Goal: Task Accomplishment & Management: Manage account settings

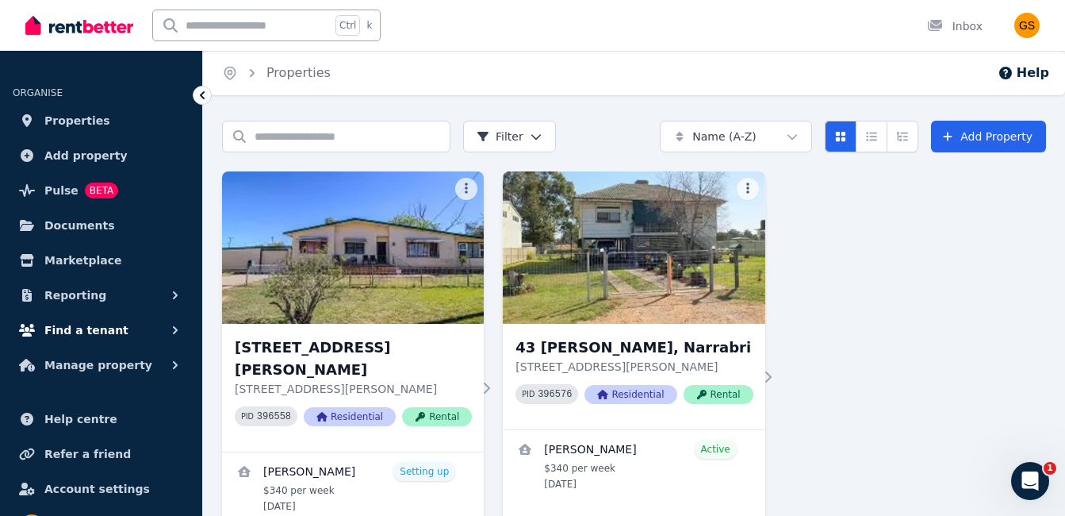
click at [74, 328] on span "Find a tenant" at bounding box center [86, 329] width 84 height 19
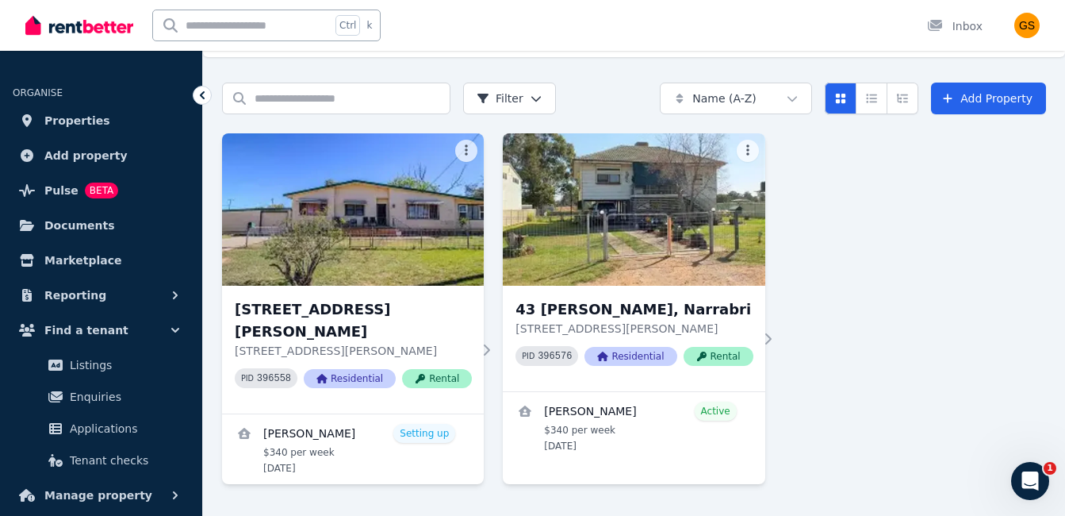
scroll to position [49, 0]
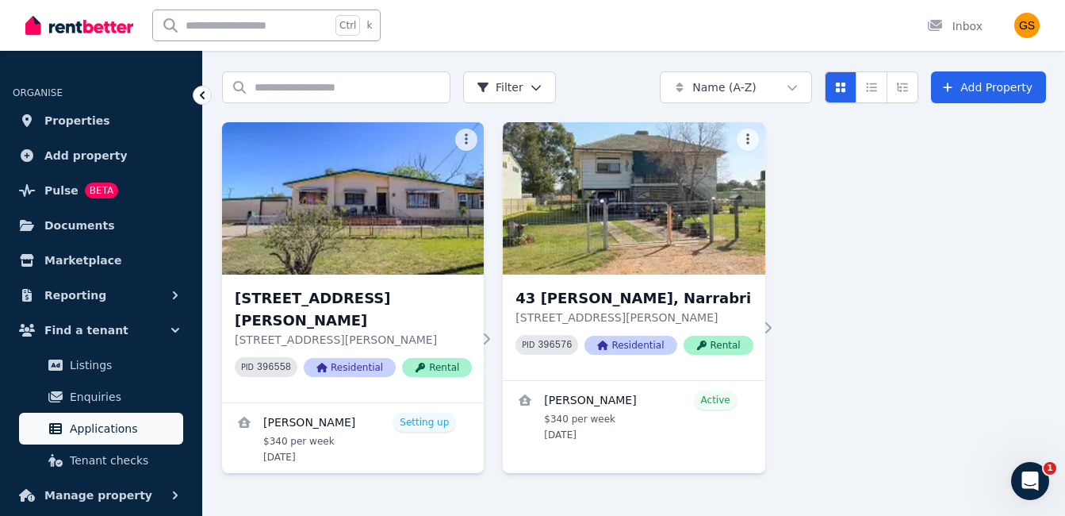
click at [101, 425] on span "Applications" at bounding box center [123, 428] width 107 height 19
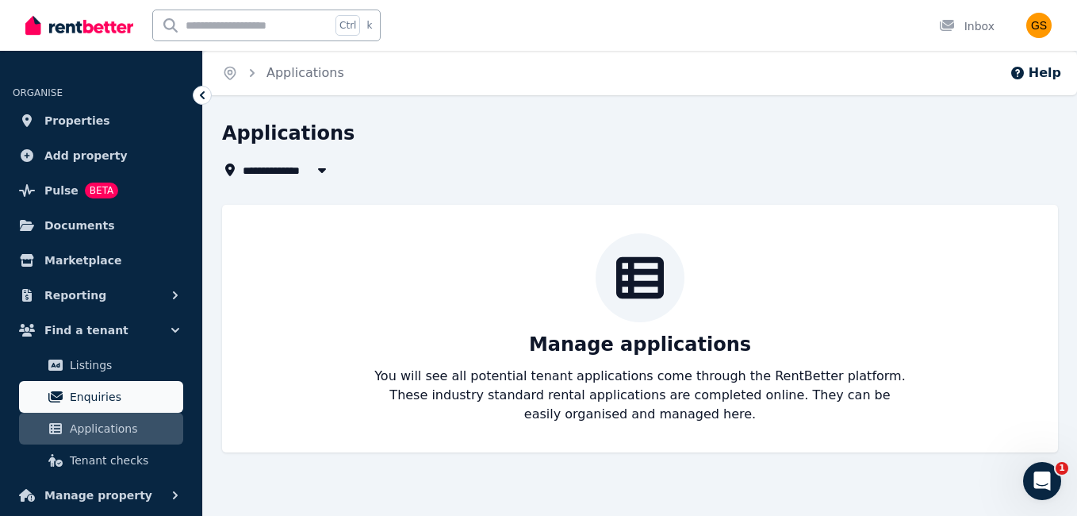
click at [91, 400] on span "Enquiries" at bounding box center [123, 396] width 107 height 19
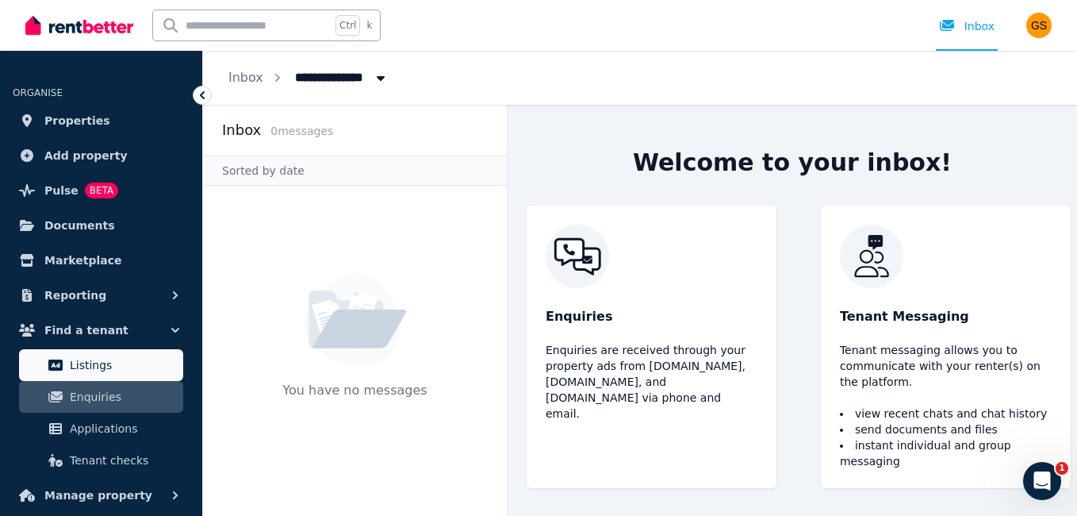
click at [81, 367] on span "Listings" at bounding box center [123, 364] width 107 height 19
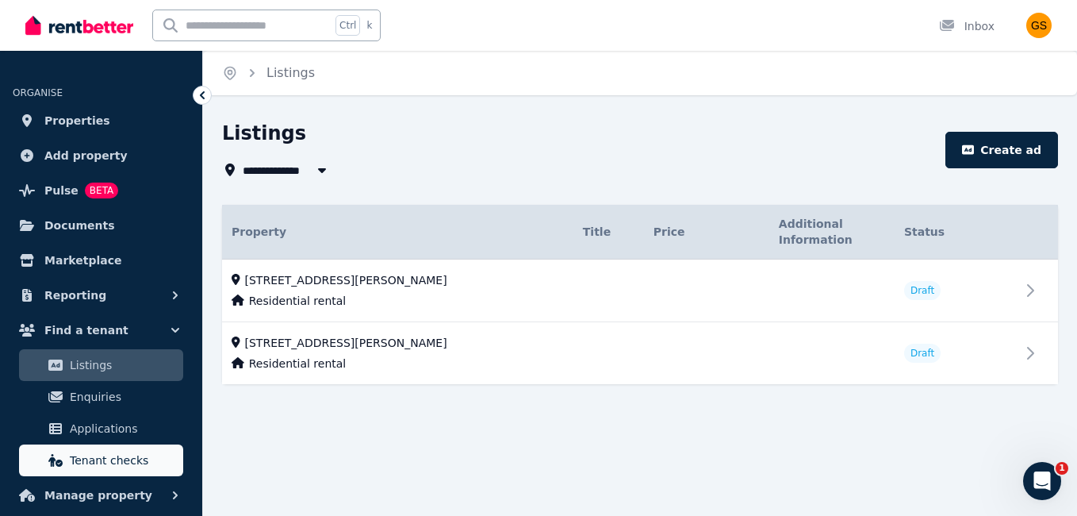
click at [103, 466] on span "Tenant checks" at bounding box center [123, 460] width 107 height 19
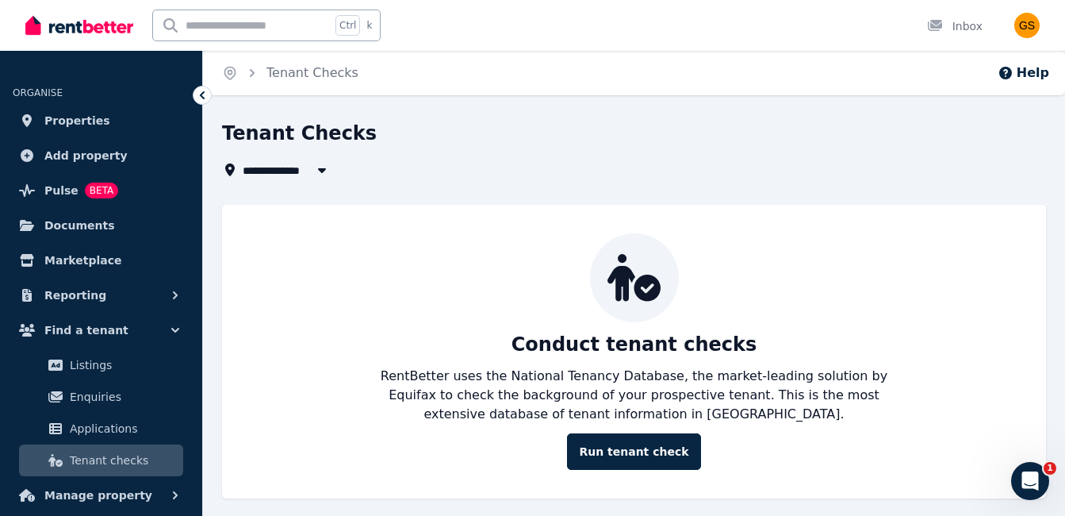
scroll to position [11, 0]
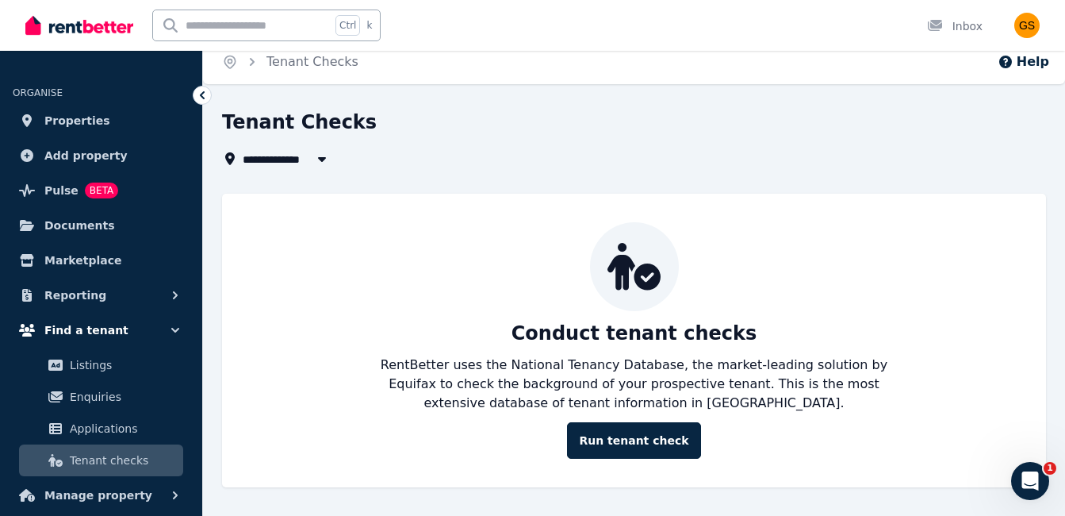
click at [63, 332] on span "Find a tenant" at bounding box center [86, 329] width 84 height 19
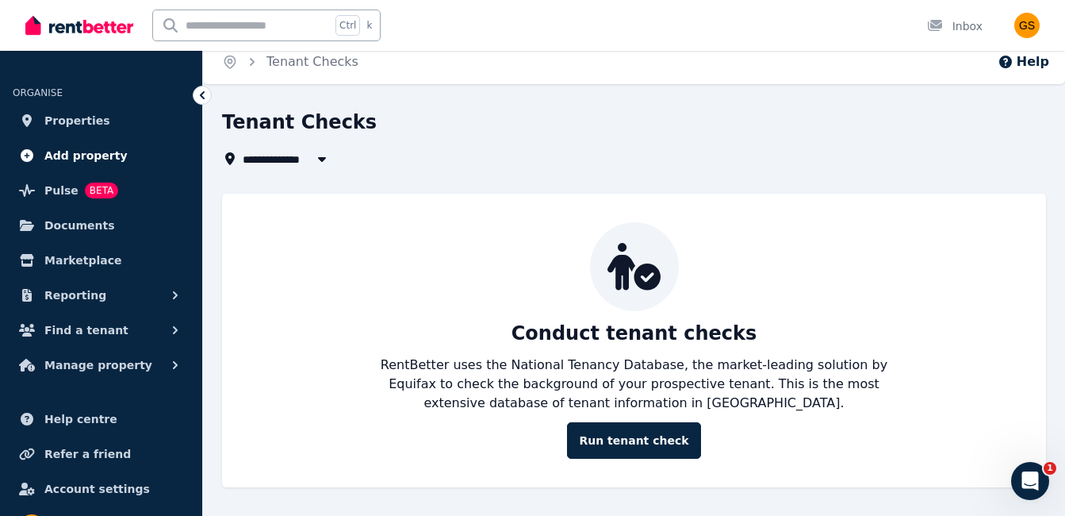
click at [82, 153] on span "Add property" at bounding box center [85, 155] width 83 height 19
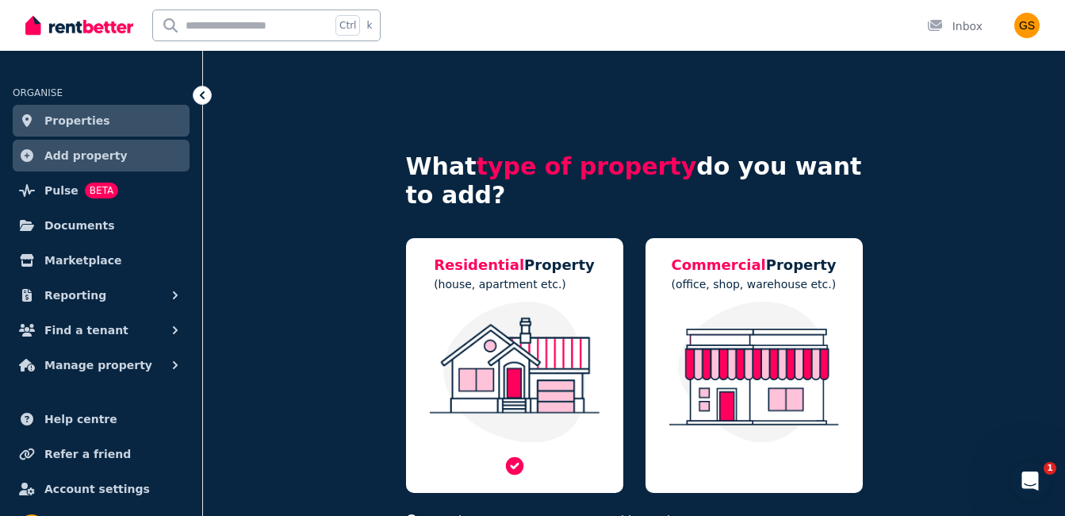
click at [556, 365] on img at bounding box center [515, 371] width 186 height 141
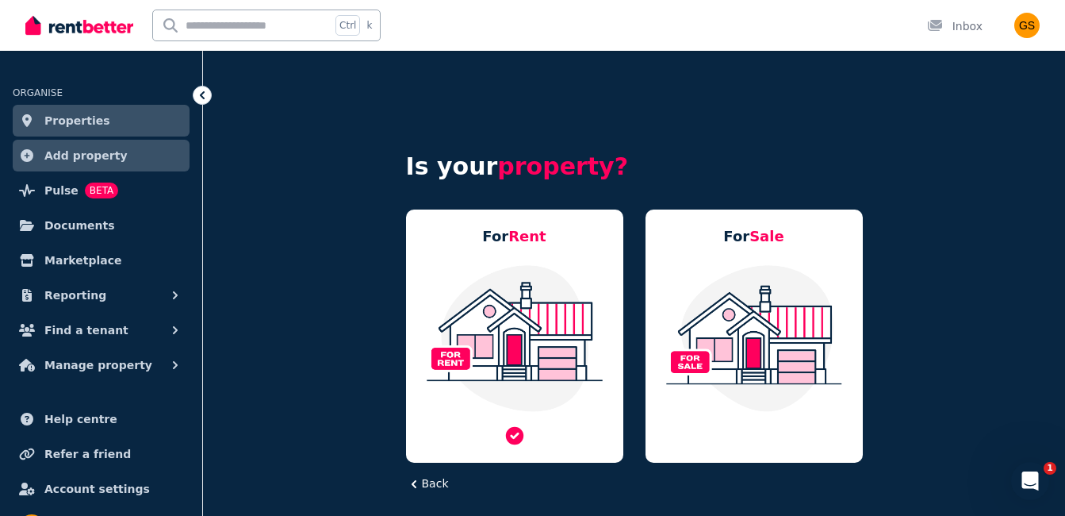
click at [507, 302] on img at bounding box center [515, 337] width 186 height 149
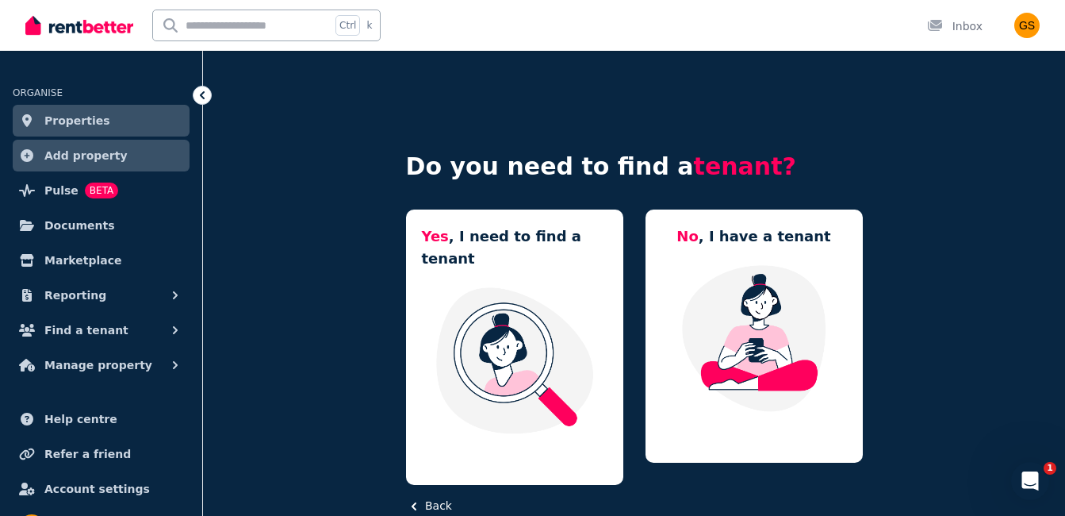
click at [507, 302] on img at bounding box center [515, 360] width 186 height 149
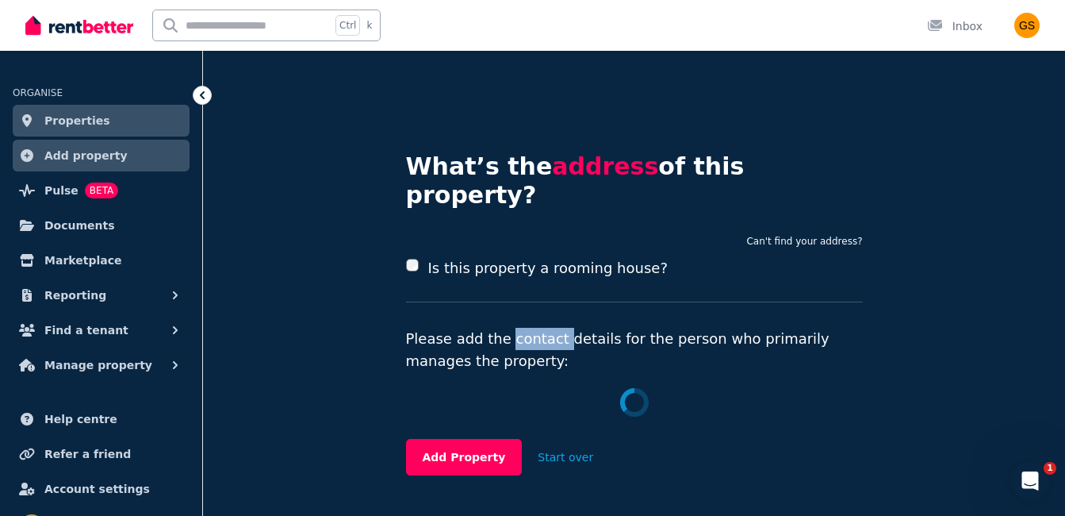
click at [507, 328] on p "Please add the contact details for the person who primarily manages the propert…" at bounding box center [634, 350] width 457 height 44
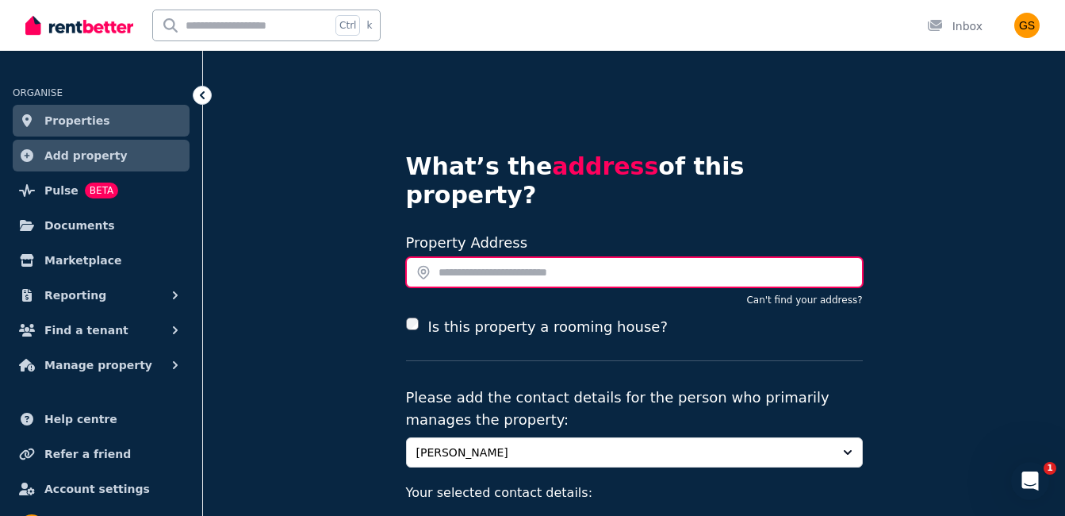
drag, startPoint x: 507, startPoint y: 302, endPoint x: 483, endPoint y: 241, distance: 65.6
click at [483, 257] on input "text" at bounding box center [634, 272] width 457 height 30
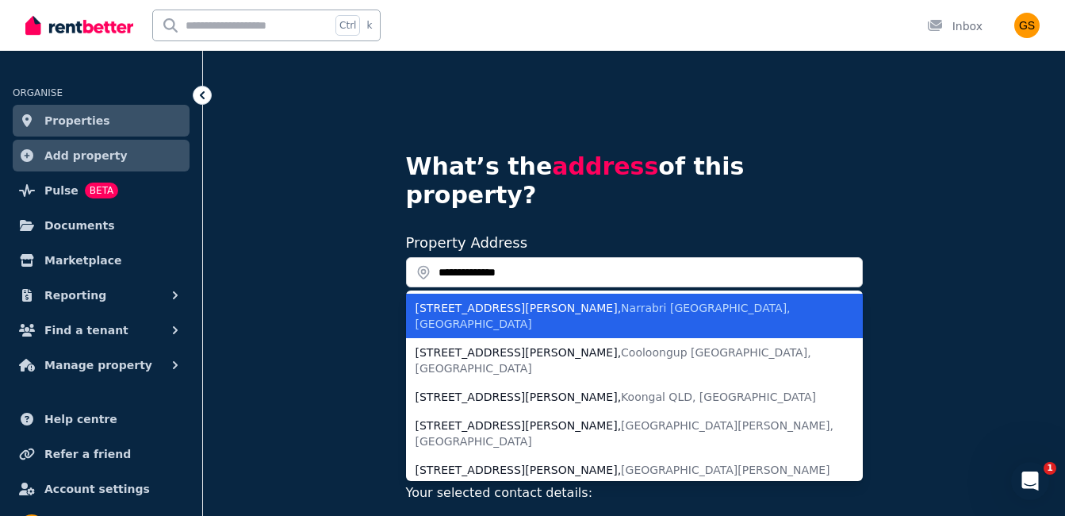
click at [509, 301] on span "Narrabri [GEOGRAPHIC_DATA], [GEOGRAPHIC_DATA]" at bounding box center [603, 315] width 375 height 29
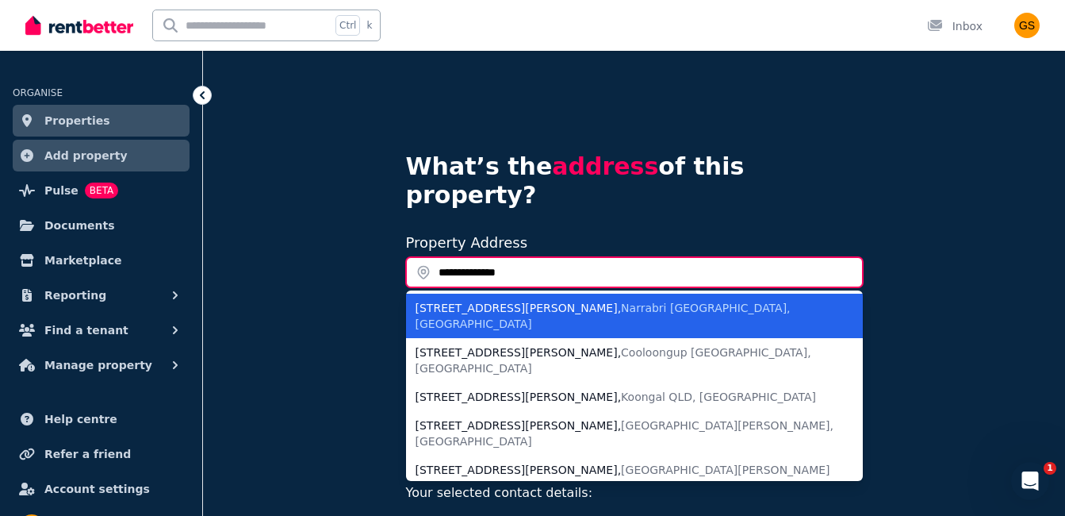
type input "**********"
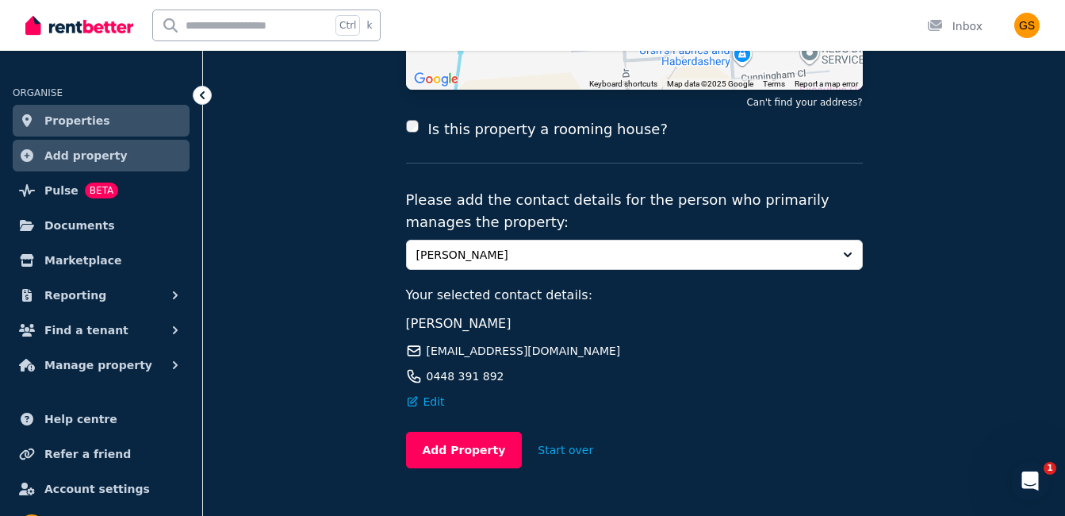
scroll to position [336, 0]
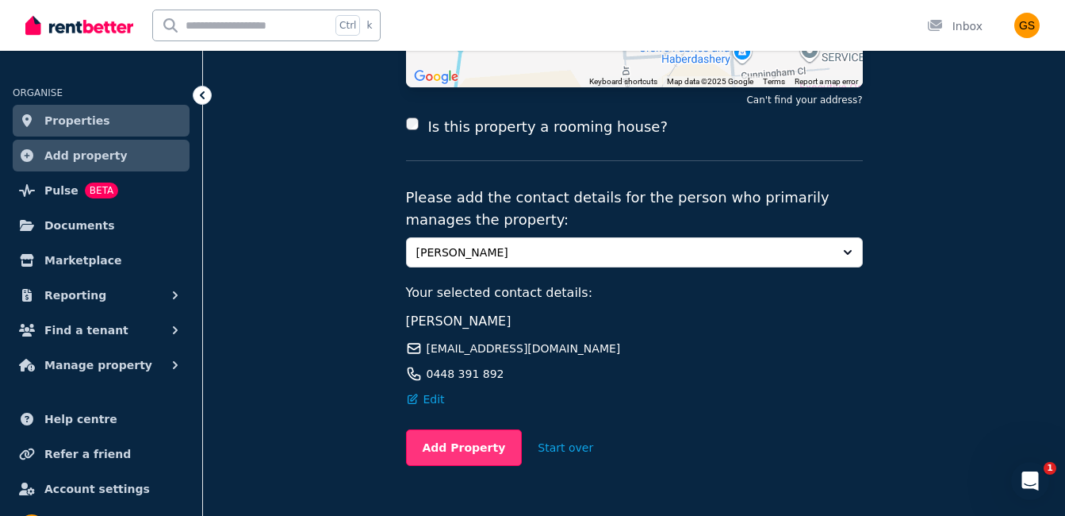
click at [427, 429] on button "Add Property" at bounding box center [464, 447] width 117 height 36
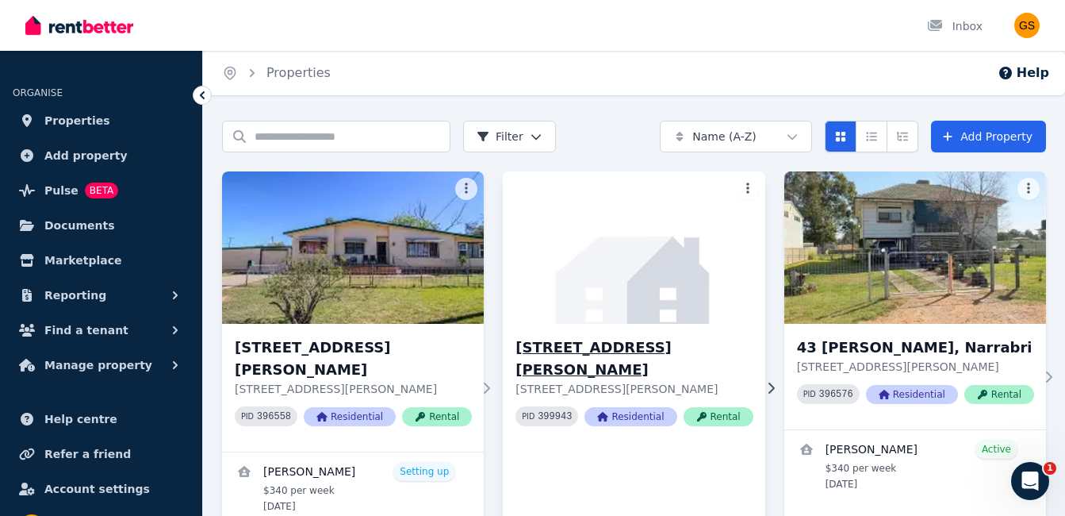
click at [683, 288] on img at bounding box center [634, 247] width 275 height 160
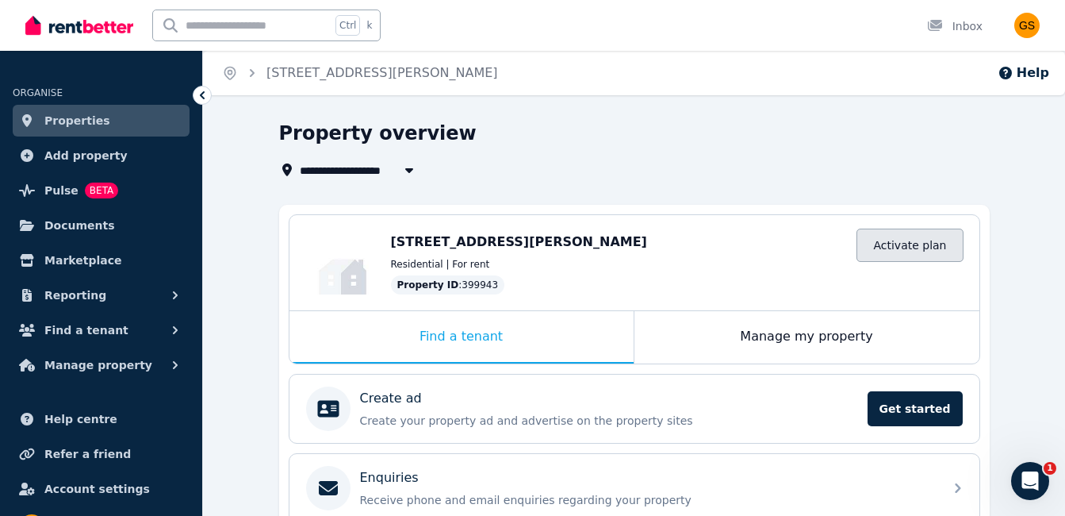
click at [914, 238] on link "Activate plan" at bounding box center [910, 244] width 106 height 33
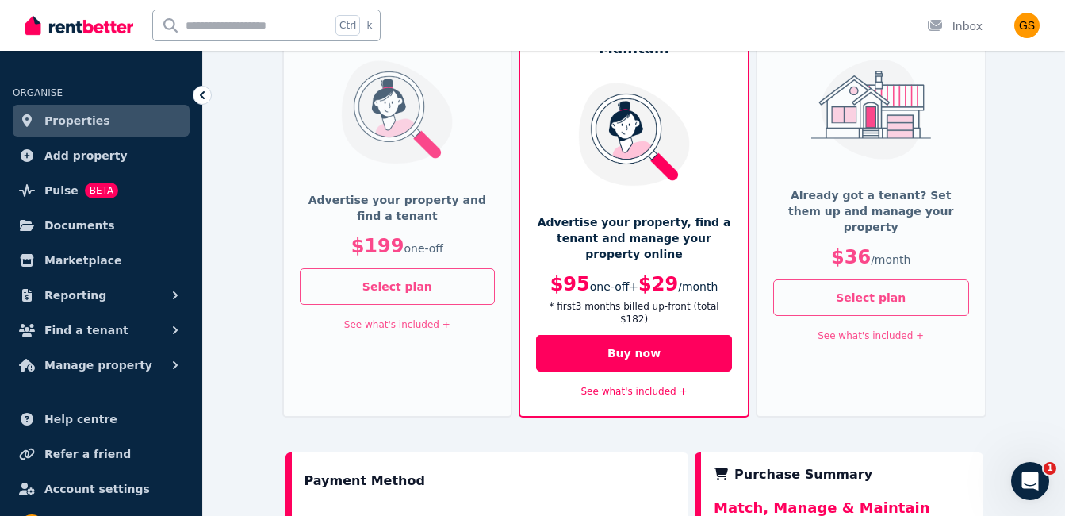
scroll to position [180, 0]
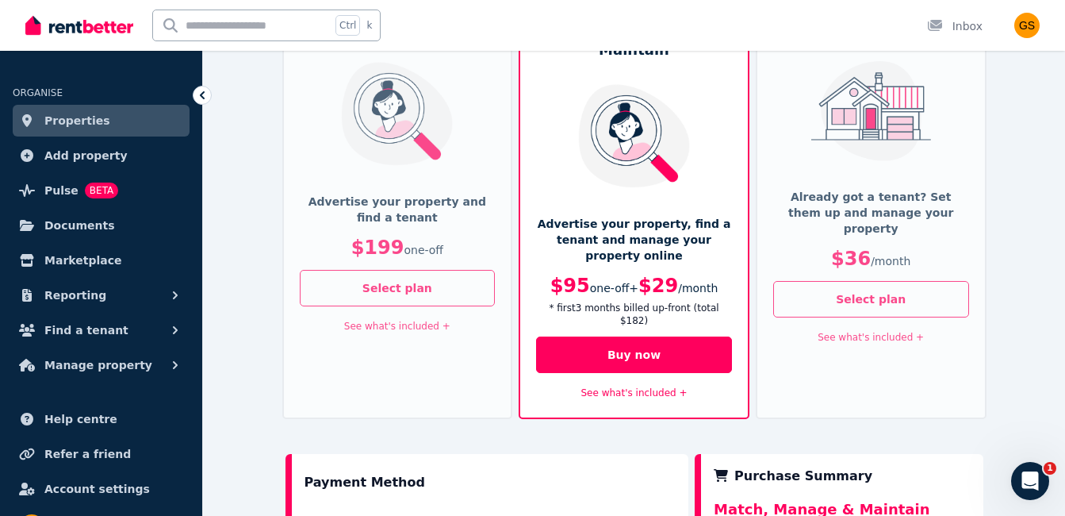
click at [420, 323] on link "See what's included +" at bounding box center [397, 325] width 106 height 11
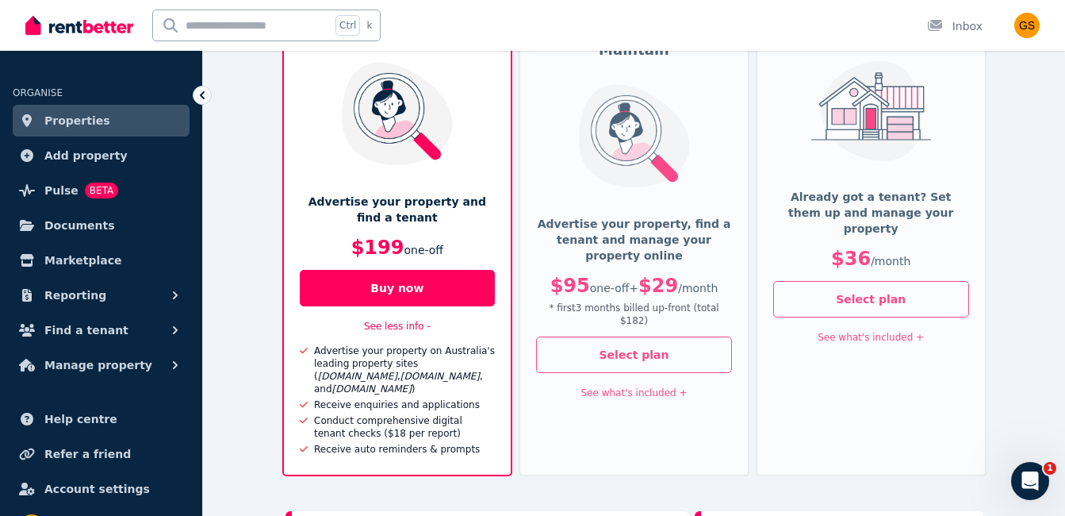
click at [654, 387] on link "See what's included +" at bounding box center [634, 392] width 106 height 11
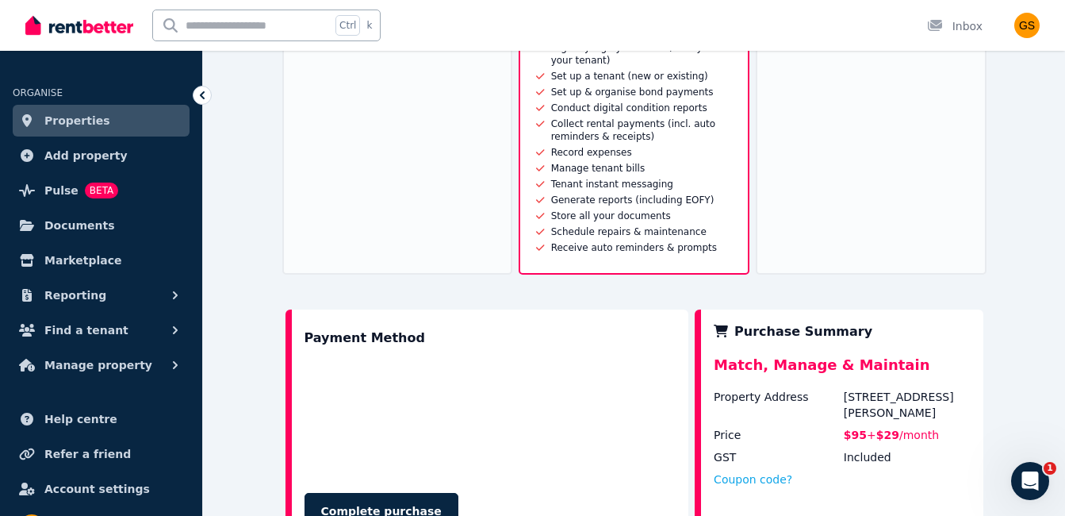
scroll to position [708, 0]
